Goal: Task Accomplishment & Management: Use online tool/utility

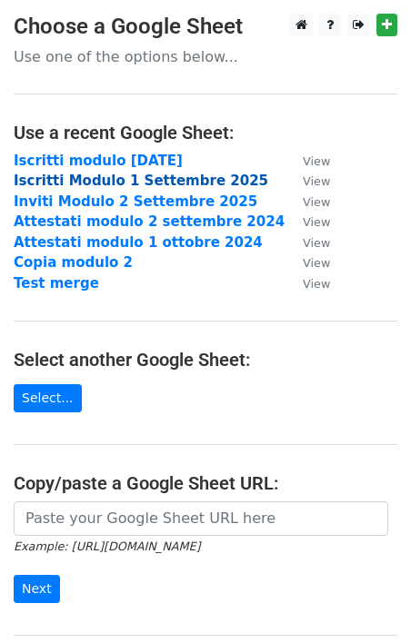
click at [140, 181] on strong "Iscritti Modulo 1 Settembre 2025" at bounding box center [141, 181] width 254 height 16
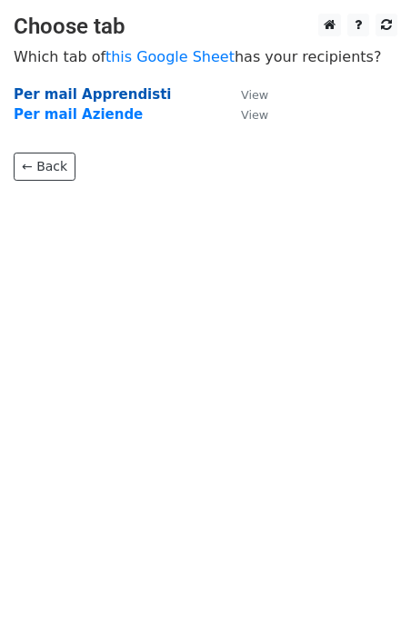
click at [97, 96] on strong "Per mail Apprendisti" at bounding box center [93, 94] width 158 height 16
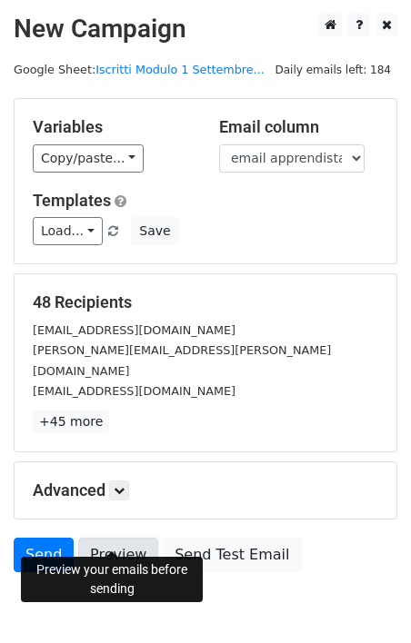
click at [98, 538] on link "Preview" at bounding box center [118, 555] width 80 height 35
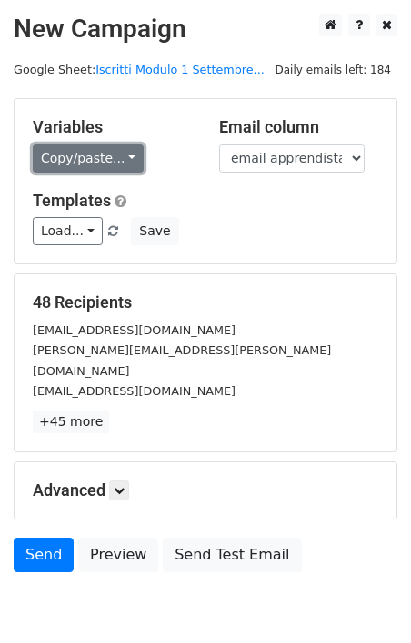
click at [100, 169] on link "Copy/paste..." at bounding box center [88, 158] width 111 height 28
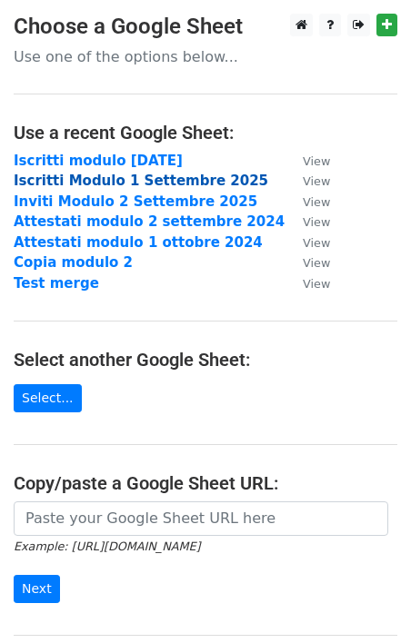
click at [155, 183] on strong "Iscritti Modulo 1 Settembre 2025" at bounding box center [141, 181] width 254 height 16
click at [151, 184] on strong "Iscritti Modulo 1 Settembre 2025" at bounding box center [141, 181] width 254 height 16
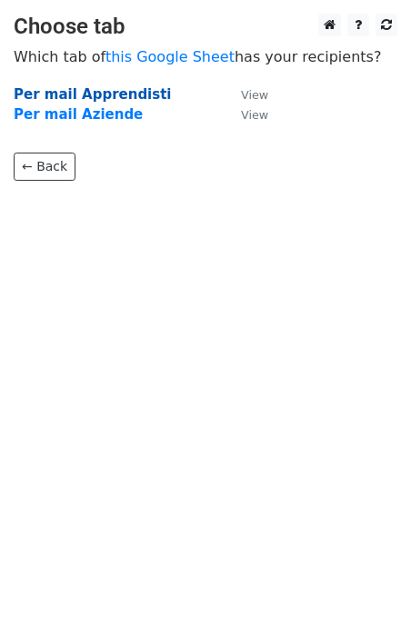
click at [84, 97] on strong "Per mail Apprendisti" at bounding box center [93, 94] width 158 height 16
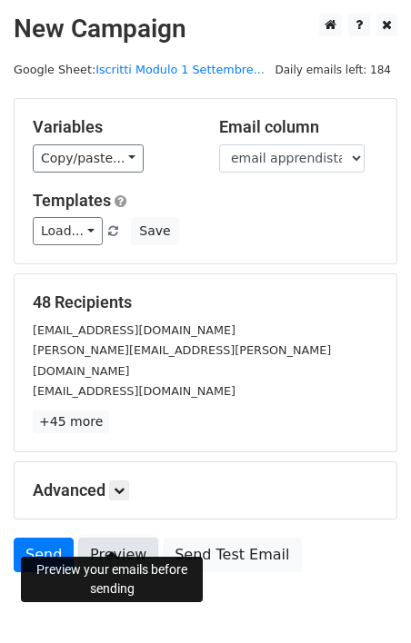
click at [102, 538] on link "Preview" at bounding box center [118, 555] width 80 height 35
click at [124, 485] on icon at bounding box center [119, 490] width 11 height 11
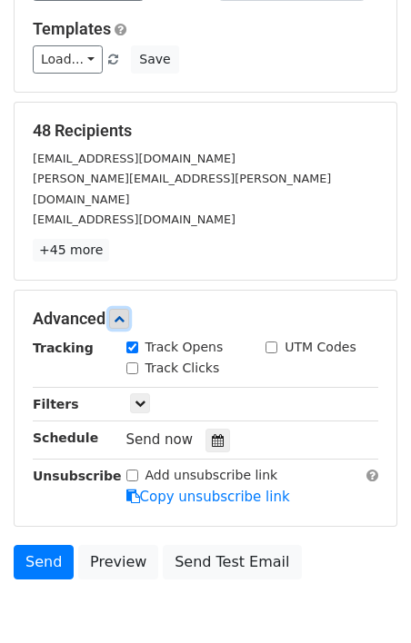
scroll to position [201, 0]
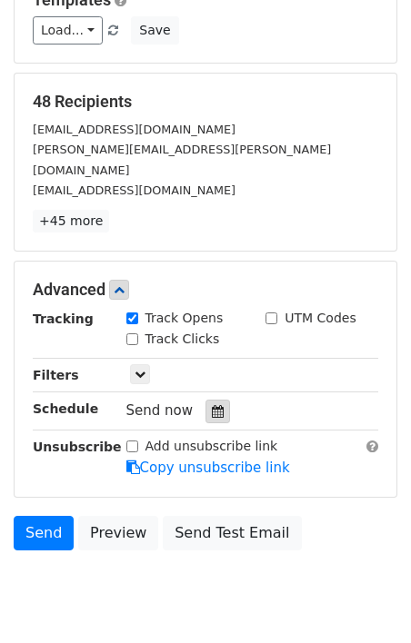
click at [213, 405] on icon at bounding box center [218, 411] width 12 height 13
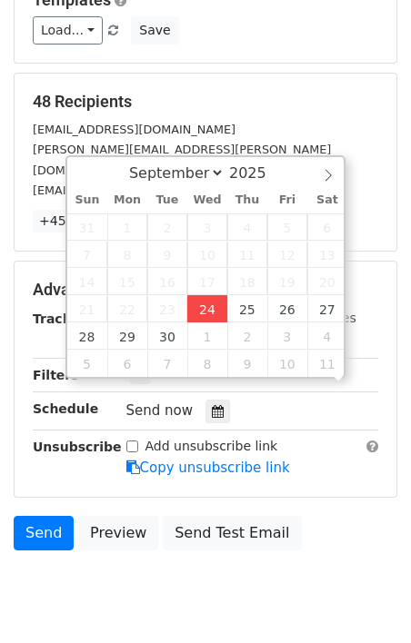
scroll to position [1, 0]
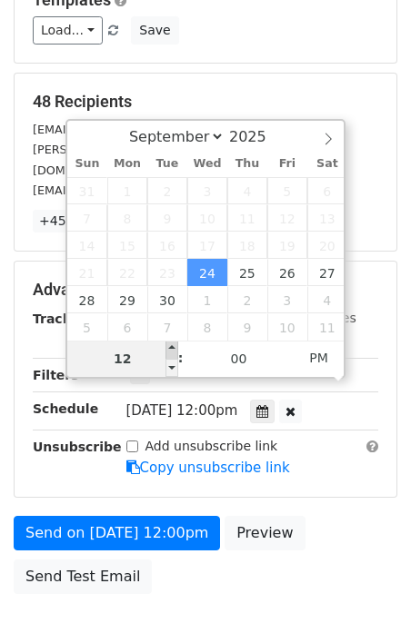
type input "2025-09-24 13:00"
type input "01"
click at [173, 351] on span at bounding box center [171, 350] width 13 height 18
type input "2025-09-24 14:00"
type input "02"
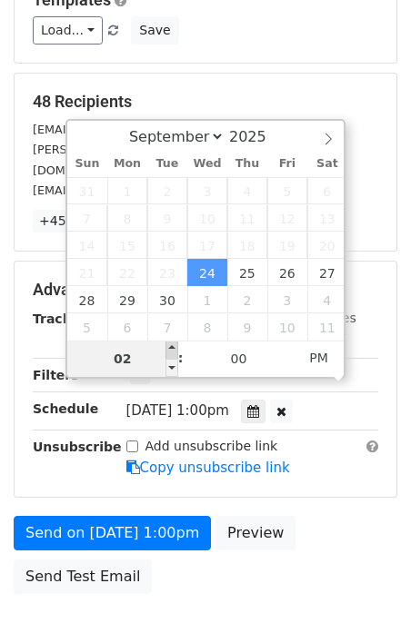
click at [173, 348] on span at bounding box center [171, 350] width 13 height 18
type input "2025-09-24 15:00"
type input "03"
click at [173, 348] on span at bounding box center [171, 350] width 13 height 18
type input "2025-09-24 16:00"
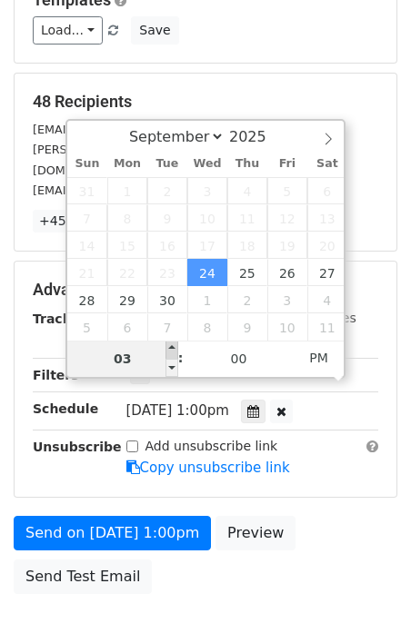
type input "04"
click at [173, 348] on span at bounding box center [171, 350] width 13 height 18
type input "2025-09-24 17:00"
type input "05"
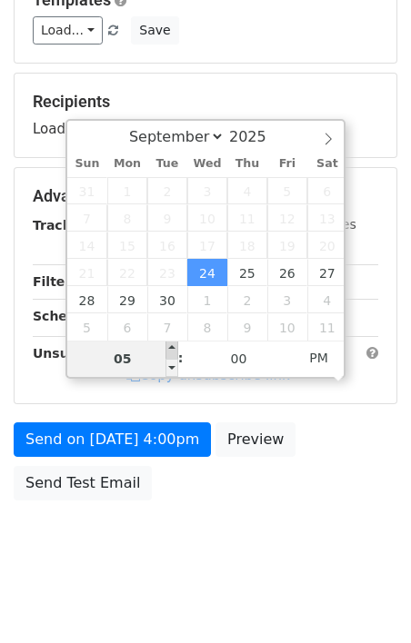
click at [173, 348] on span at bounding box center [171, 350] width 13 height 18
type input "2025-09-24 18:00"
type input "06"
click at [173, 348] on span at bounding box center [171, 350] width 13 height 18
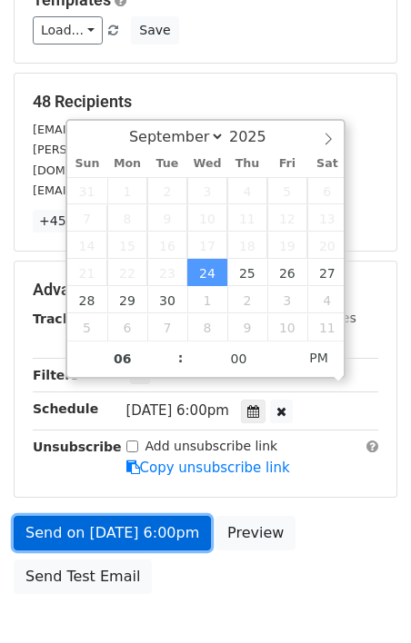
click at [134, 516] on link "Send on Sep 24 at 6:00pm" at bounding box center [112, 533] width 197 height 35
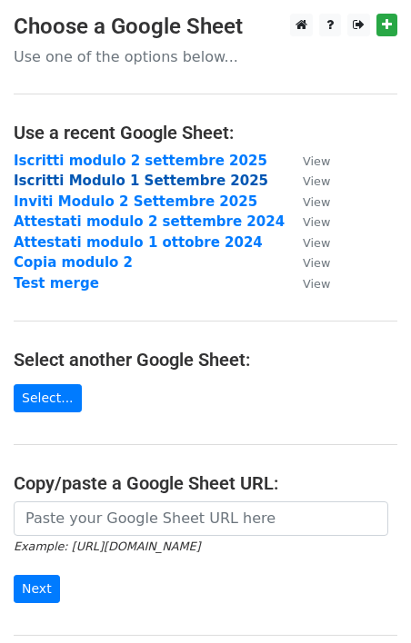
click at [129, 181] on strong "Iscritti Modulo 1 Settembre 2025" at bounding box center [141, 181] width 254 height 16
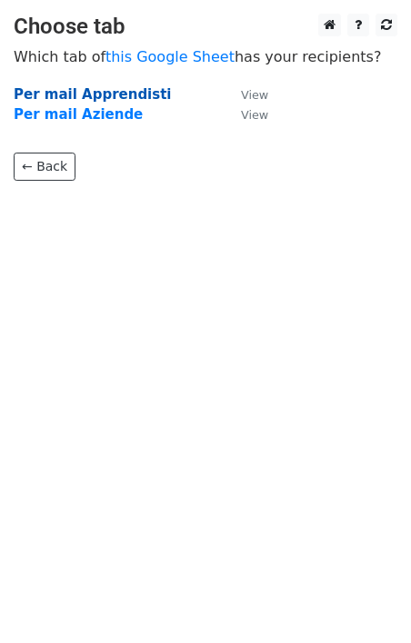
click at [84, 91] on strong "Per mail Apprendisti" at bounding box center [93, 94] width 158 height 16
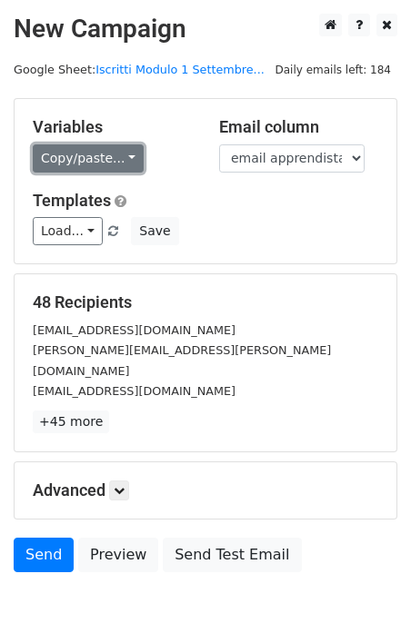
click at [122, 157] on link "Copy/paste..." at bounding box center [88, 158] width 111 height 28
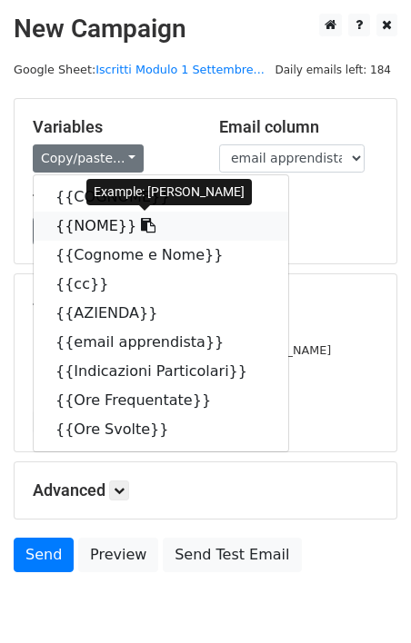
click at [141, 227] on icon at bounding box center [148, 225] width 15 height 15
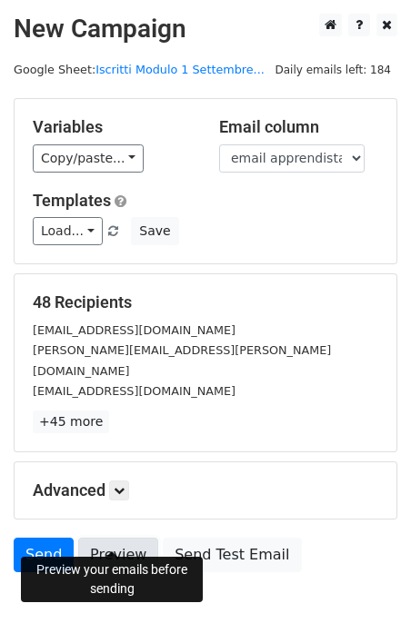
click at [117, 538] on link "Preview" at bounding box center [118, 555] width 80 height 35
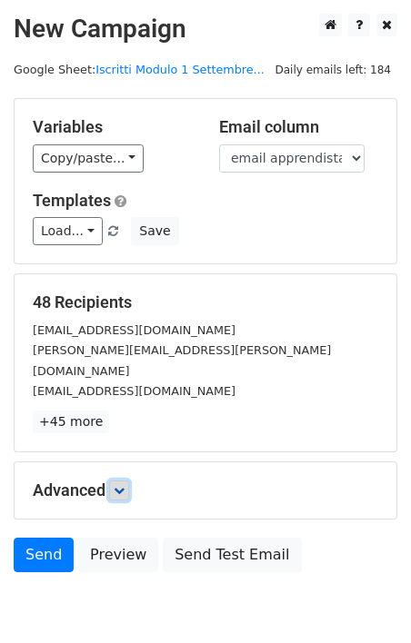
click at [124, 485] on icon at bounding box center [119, 490] width 11 height 11
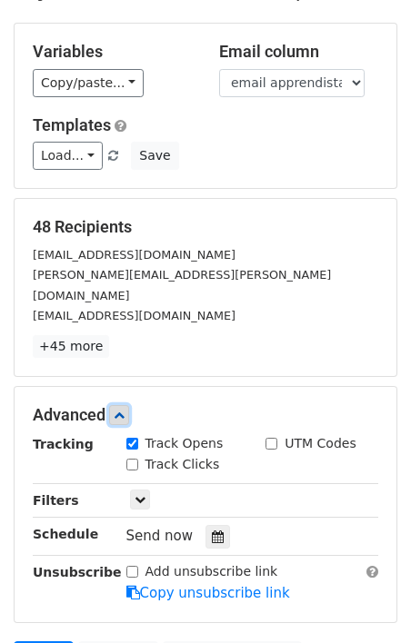
scroll to position [195, 0]
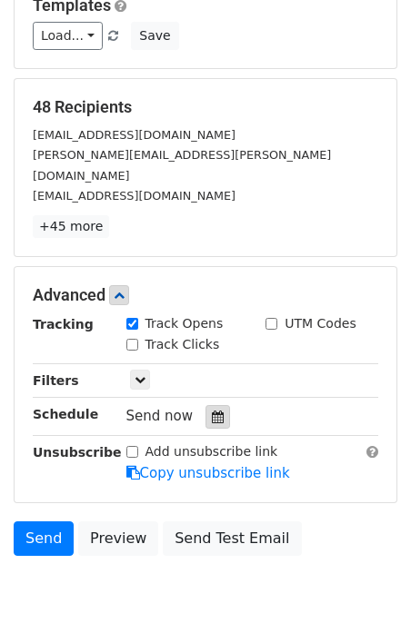
click at [216, 405] on div at bounding box center [217, 417] width 25 height 24
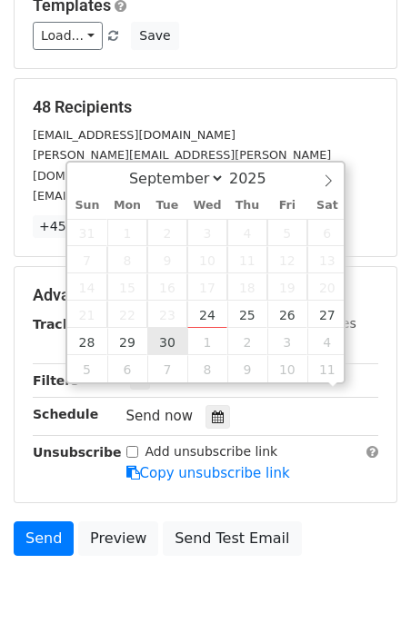
scroll to position [1, 0]
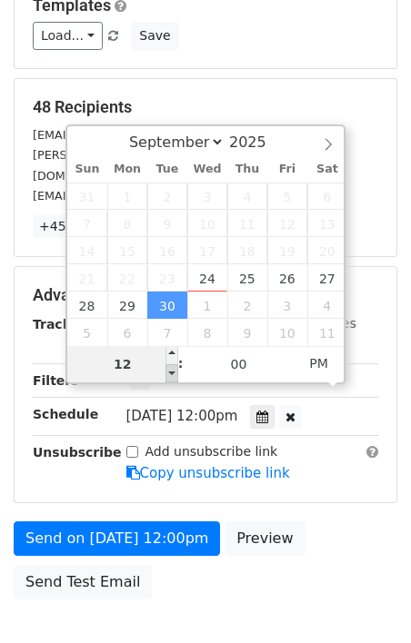
type input "2025-09-30 11:00"
type input "11"
click at [174, 371] on span at bounding box center [171, 373] width 13 height 18
type input "2025-09-30 10:00"
type input "10"
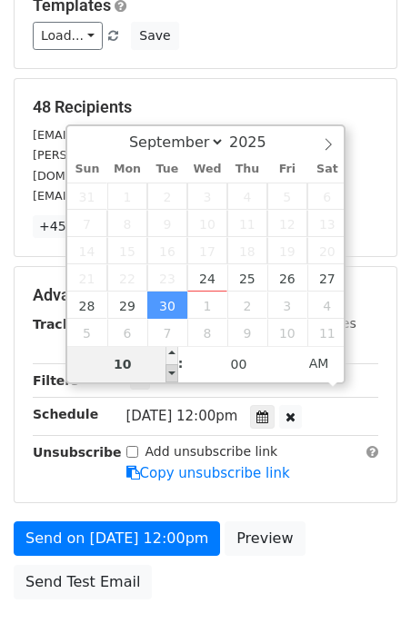
click at [174, 371] on span at bounding box center [171, 373] width 13 height 18
type input "2025-09-30 09:00"
type input "09"
click at [173, 371] on span at bounding box center [171, 373] width 13 height 18
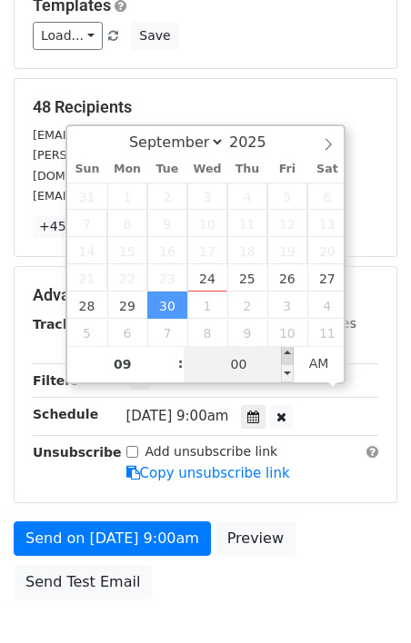
type input "2025-09-30 09:05"
type input "05"
click at [289, 355] on span at bounding box center [287, 355] width 13 height 18
type input "2025-09-30 09:10"
type input "10"
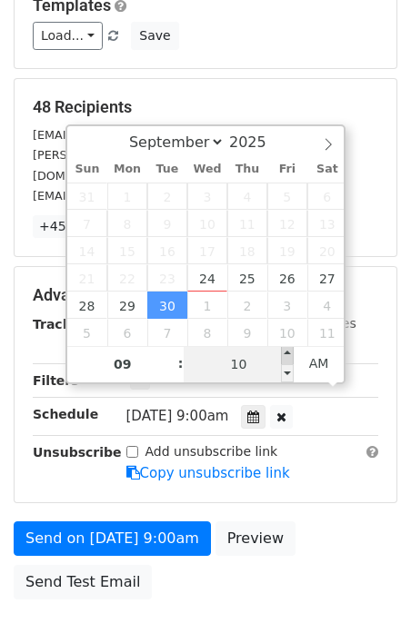
click at [289, 355] on span at bounding box center [287, 355] width 13 height 18
type input "2025-09-30 09:15"
type input "15"
click at [289, 355] on span at bounding box center [287, 355] width 13 height 18
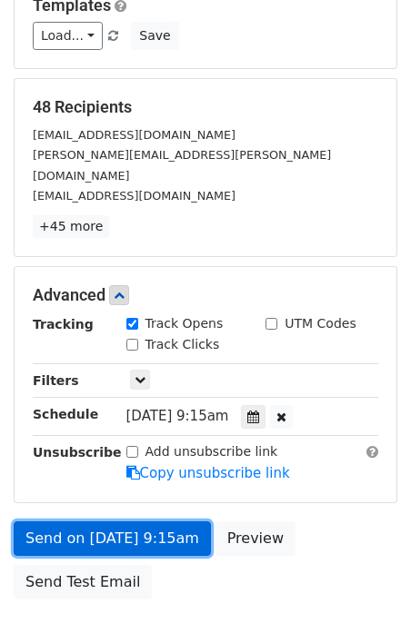
click at [114, 521] on link "Send on Sep 30 at 9:15am" at bounding box center [112, 538] width 197 height 35
